Goal: Information Seeking & Learning: Learn about a topic

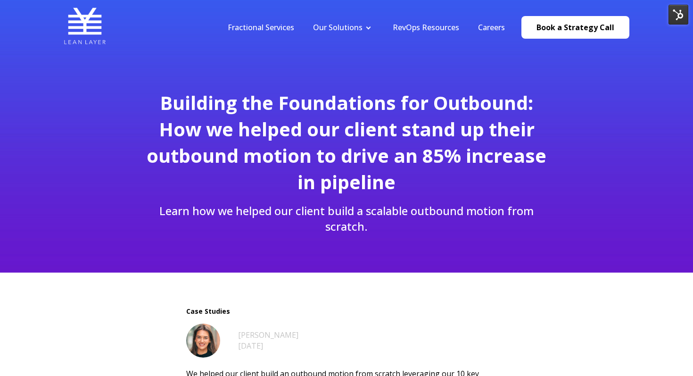
click at [394, 27] on li "RevOps Resources" at bounding box center [425, 27] width 85 height 10
click at [409, 30] on link "RevOps Resources" at bounding box center [425, 27] width 66 height 10
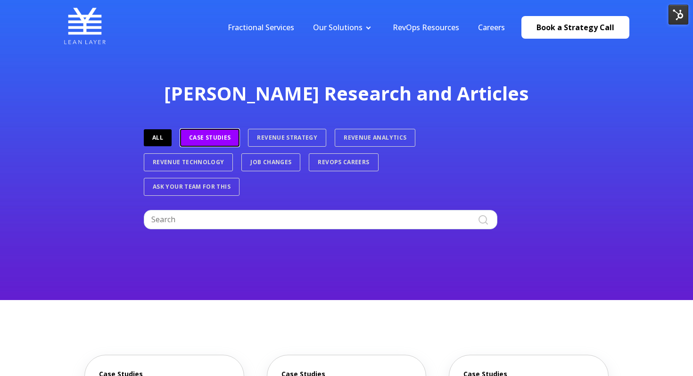
click at [199, 143] on link "Case Studies" at bounding box center [209, 138] width 59 height 18
click at [212, 216] on input "Search" at bounding box center [320, 219] width 353 height 19
type input "marketing"
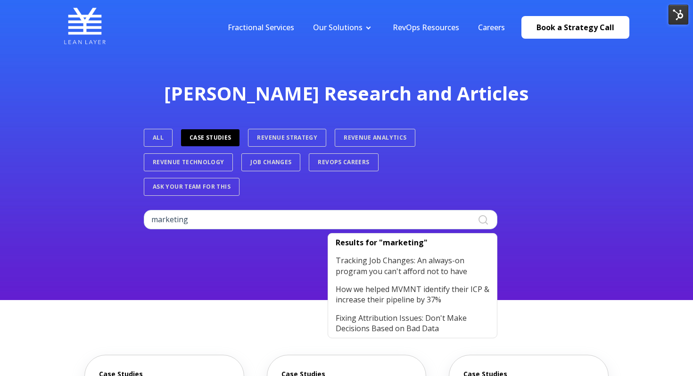
click at [191, 258] on div "Lean Layer Research and Articles ALL Case Studies Revenue Strategy Revenue Anal…" at bounding box center [346, 150] width 693 height 300
click at [220, 139] on link "Case Studies" at bounding box center [210, 137] width 58 height 17
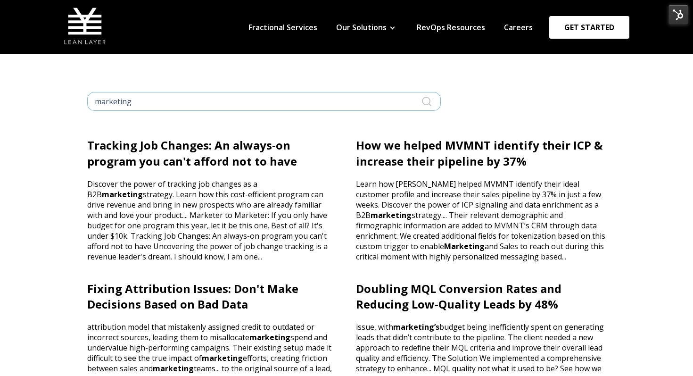
click at [278, 99] on input "marketing" at bounding box center [263, 101] width 353 height 19
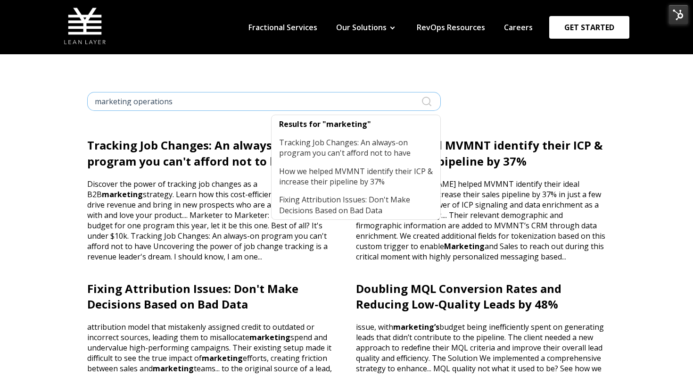
type input "marketing operations"
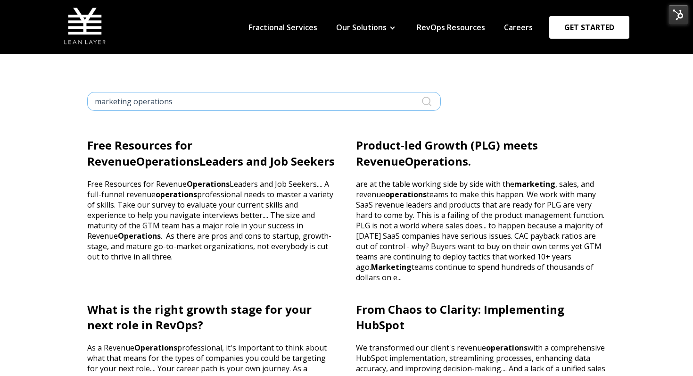
click at [157, 98] on input "marketing operations" at bounding box center [263, 101] width 353 height 19
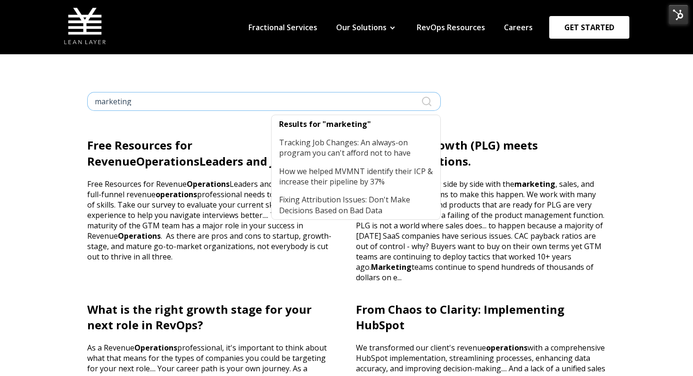
type input "marketing"
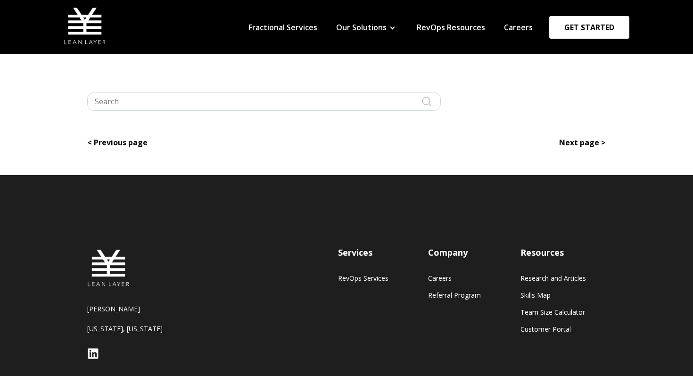
type input "marketing"
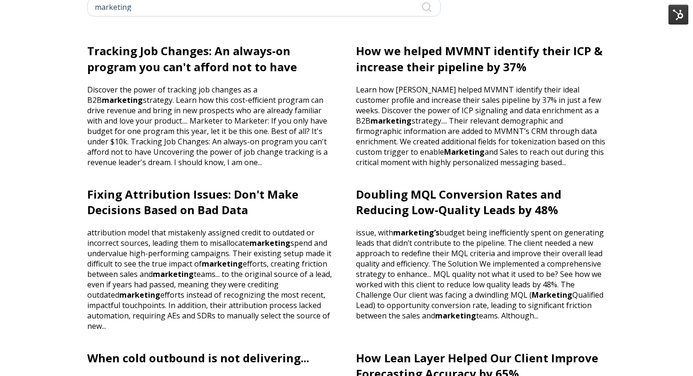
scroll to position [96, 0]
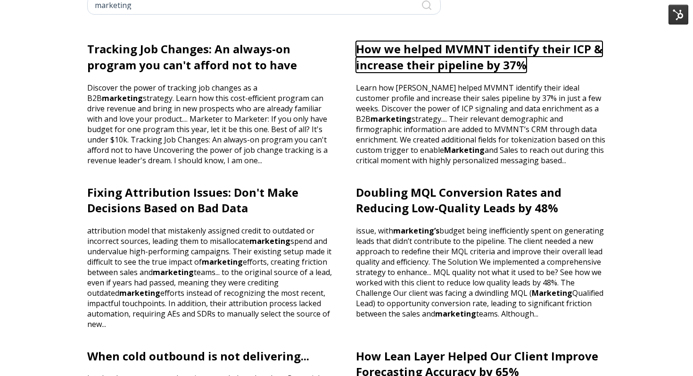
click at [372, 48] on link "How we helped MVMNT identify their ICP & increase their pipeline by 37%" at bounding box center [479, 57] width 246 height 32
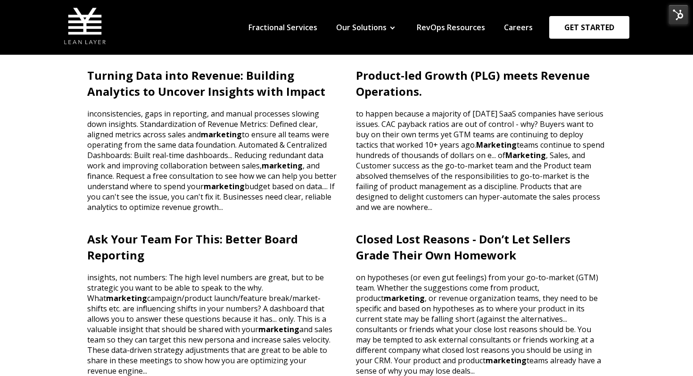
scroll to position [539, 0]
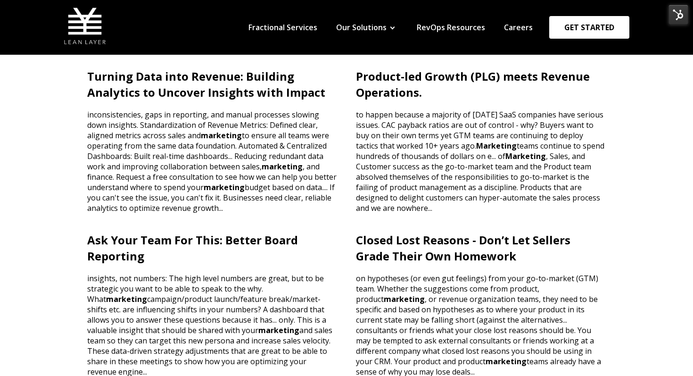
click at [146, 263] on p "insights, not numbers: The high level numbers are great, but to be strategic yo…" at bounding box center [212, 319] width 250 height 113
click at [139, 284] on p "insights, not numbers: The high level numbers are great, but to be strategic yo…" at bounding box center [212, 319] width 250 height 113
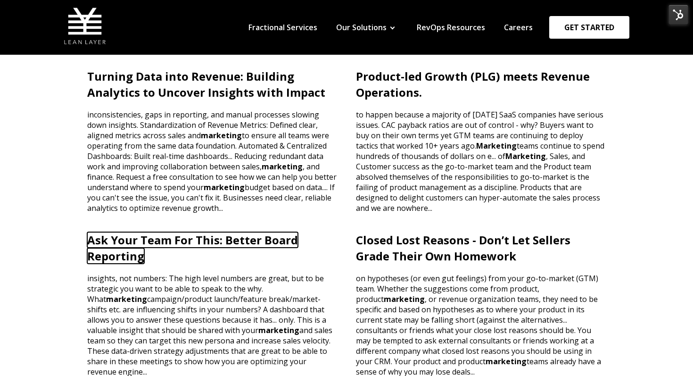
click at [137, 250] on link "Ask Your Team For This: Better Board Reporting" at bounding box center [192, 248] width 211 height 32
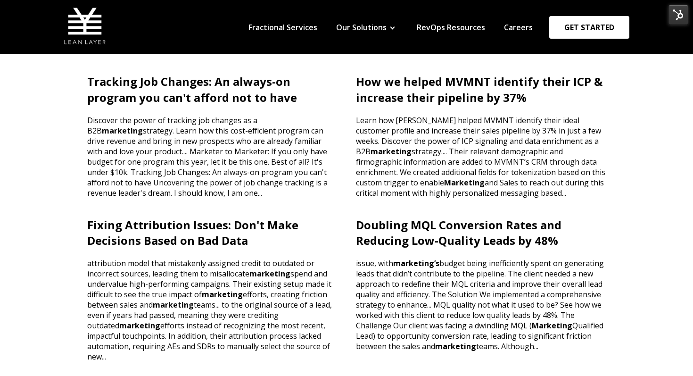
scroll to position [72, 0]
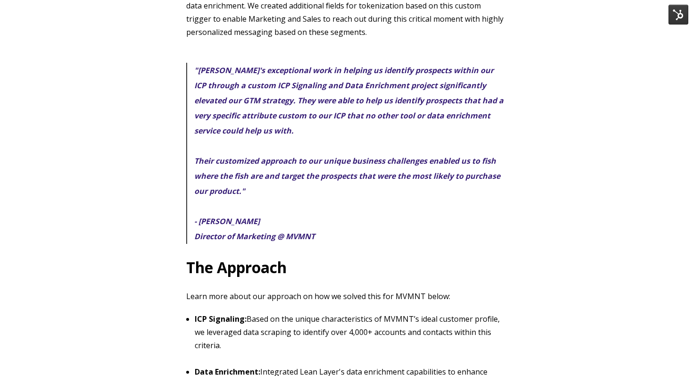
scroll to position [769, 0]
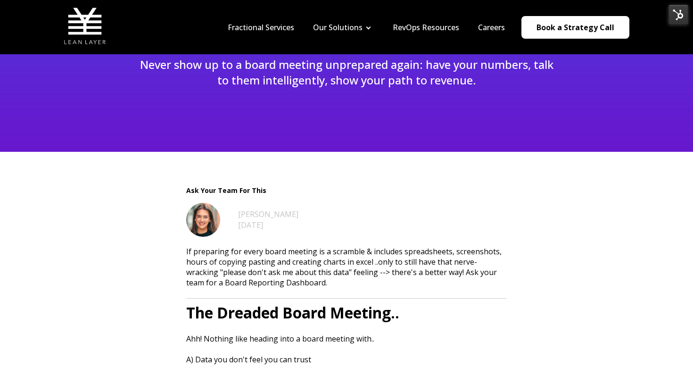
scroll to position [147, 0]
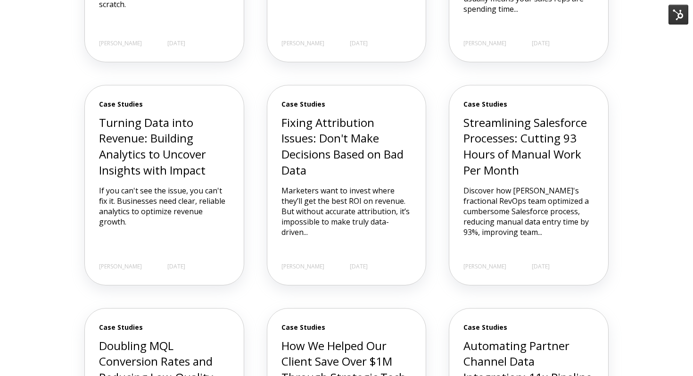
scroll to position [532, 0]
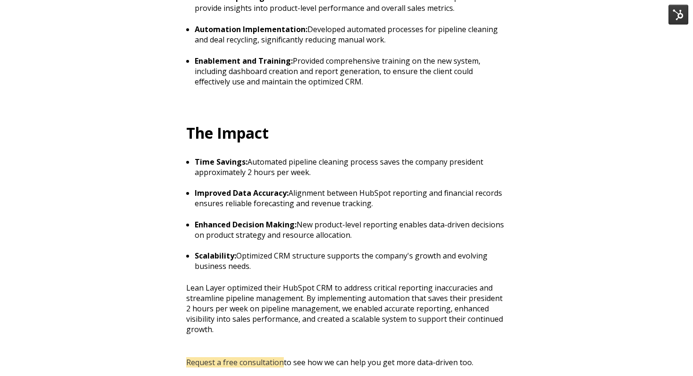
scroll to position [1130, 0]
